Goal: Communication & Community: Share content

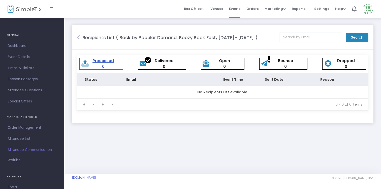
click at [75, 38] on m-panel-header "Recipients List ( Back by Popular Demand: Boozy Book Fest, [DATE]–[DATE] ) Sear…" at bounding box center [222, 37] width 301 height 24
click at [78, 38] on icon at bounding box center [78, 37] width 3 height 5
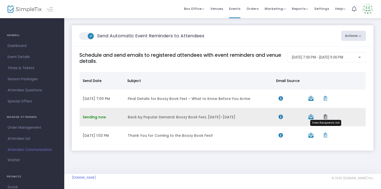
click at [324, 118] on icon "Data table" at bounding box center [325, 116] width 4 height 5
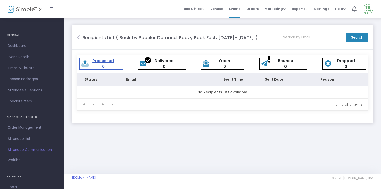
click at [79, 36] on icon at bounding box center [78, 37] width 3 height 5
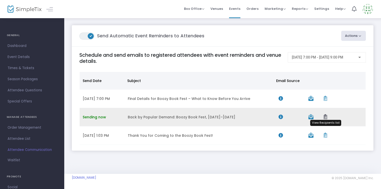
click at [326, 118] on icon "Data table" at bounding box center [325, 116] width 4 height 5
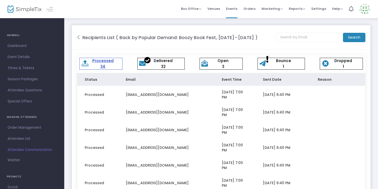
click at [80, 38] on icon at bounding box center [78, 37] width 3 height 5
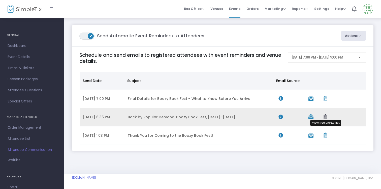
click at [325, 118] on icon "Data table" at bounding box center [325, 116] width 4 height 5
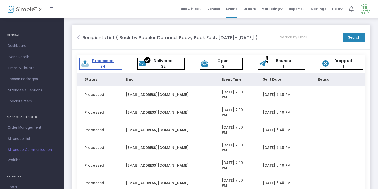
click at [78, 39] on icon at bounding box center [78, 37] width 3 height 5
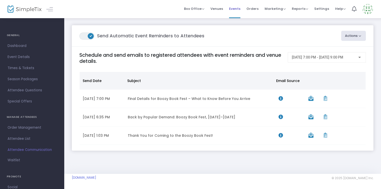
click at [236, 9] on span "Events" at bounding box center [234, 8] width 11 height 13
